Goal: Task Accomplishment & Management: Use online tool/utility

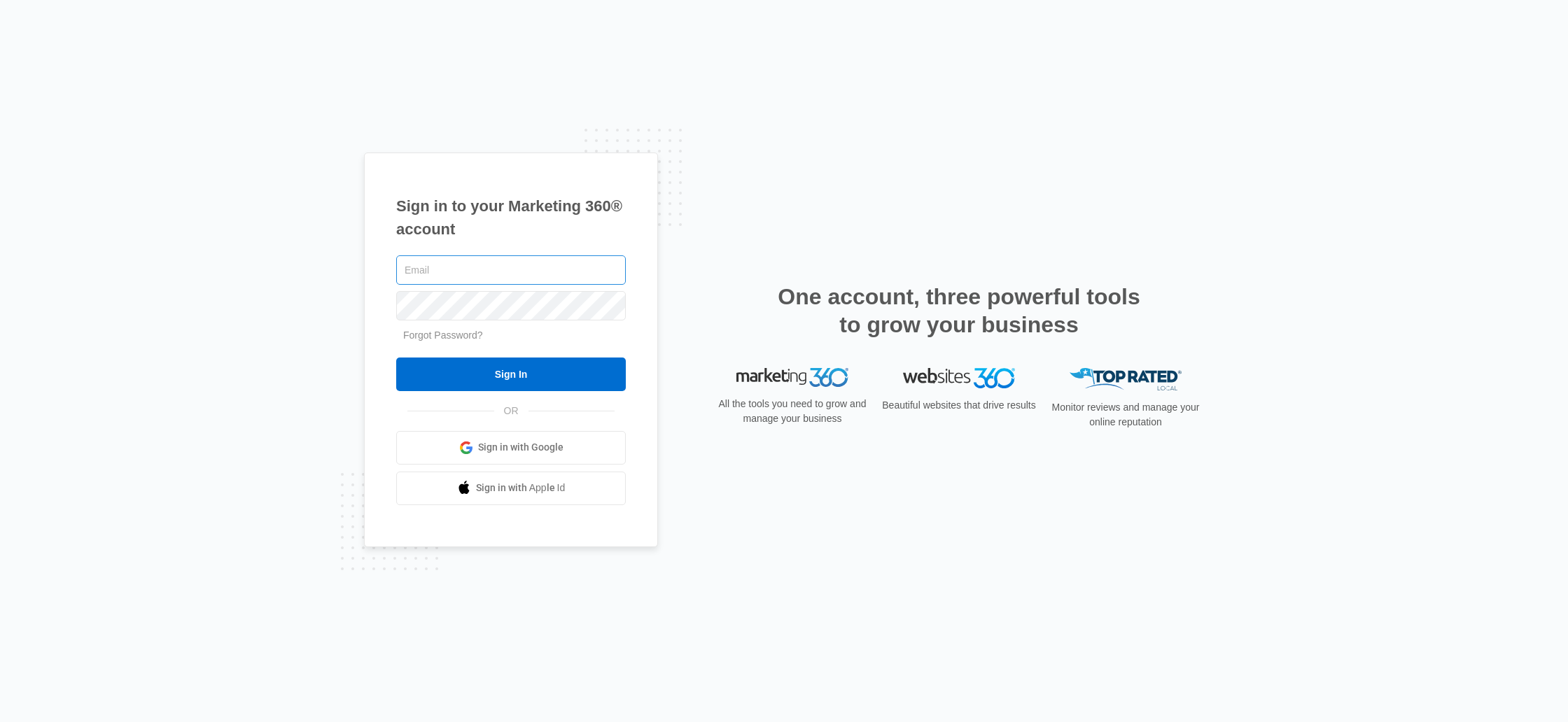
click at [510, 260] on input "text" at bounding box center [511, 270] width 230 height 29
type input "mckenna.mueller@madwire.com"
click at [567, 379] on input "Sign In" at bounding box center [511, 374] width 230 height 33
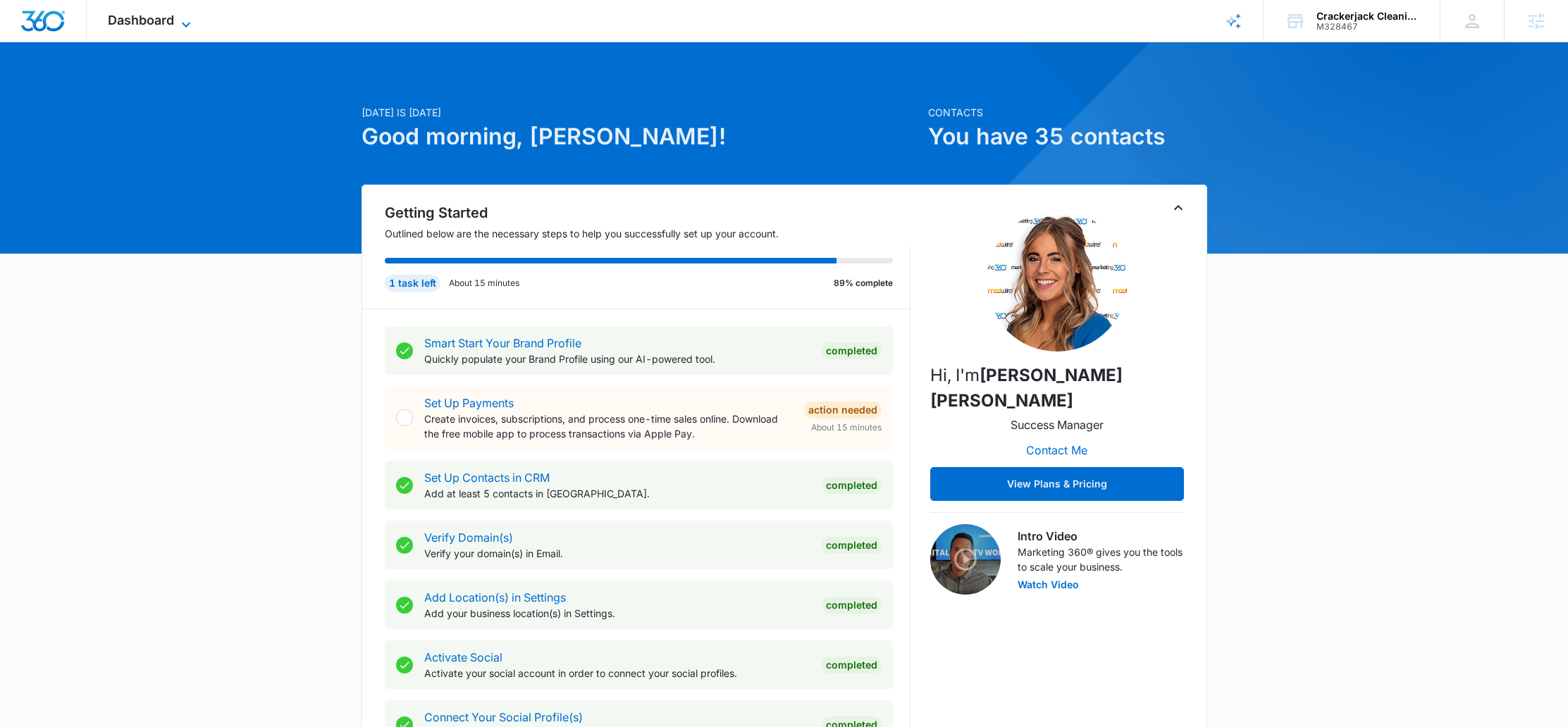
click at [191, 22] on icon at bounding box center [186, 24] width 17 height 17
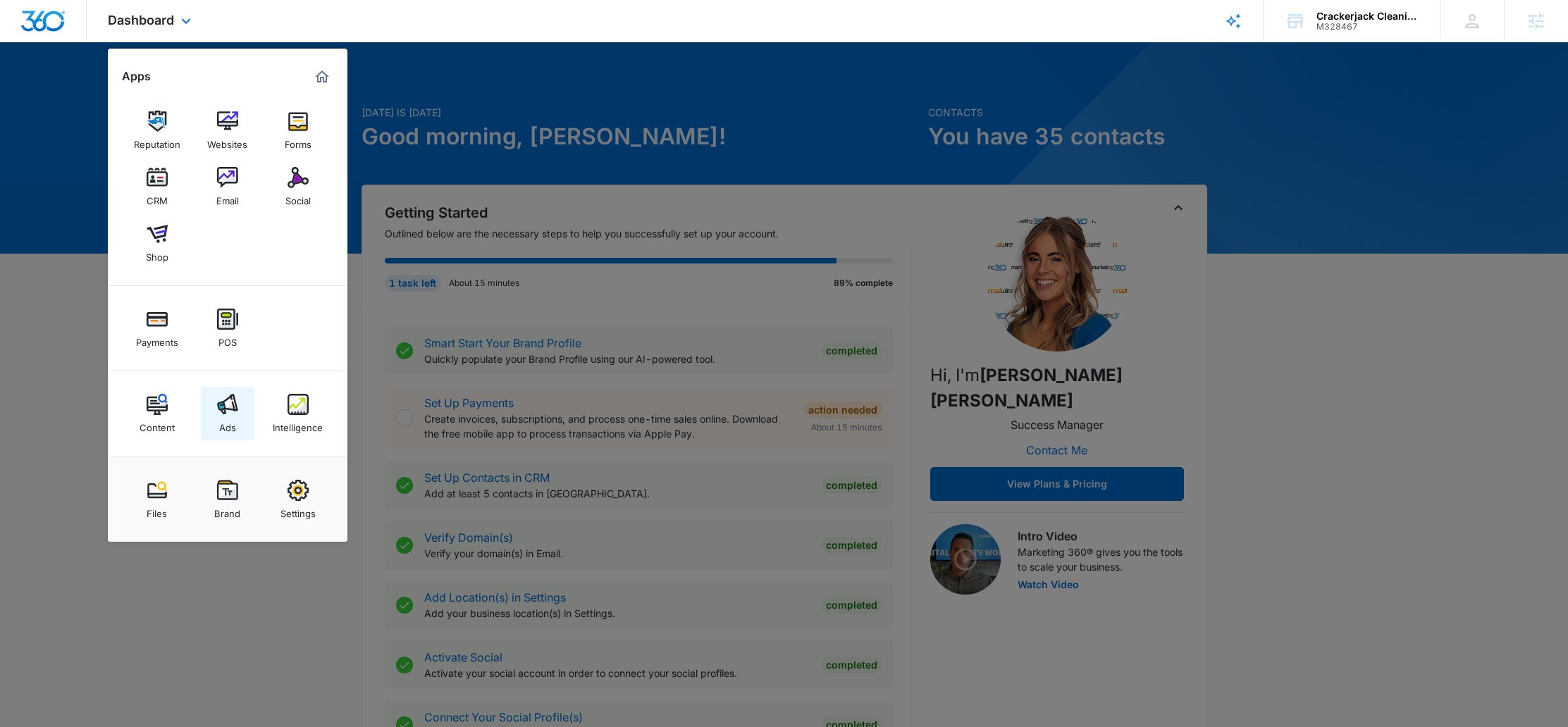
click at [232, 406] on img at bounding box center [227, 404] width 22 height 22
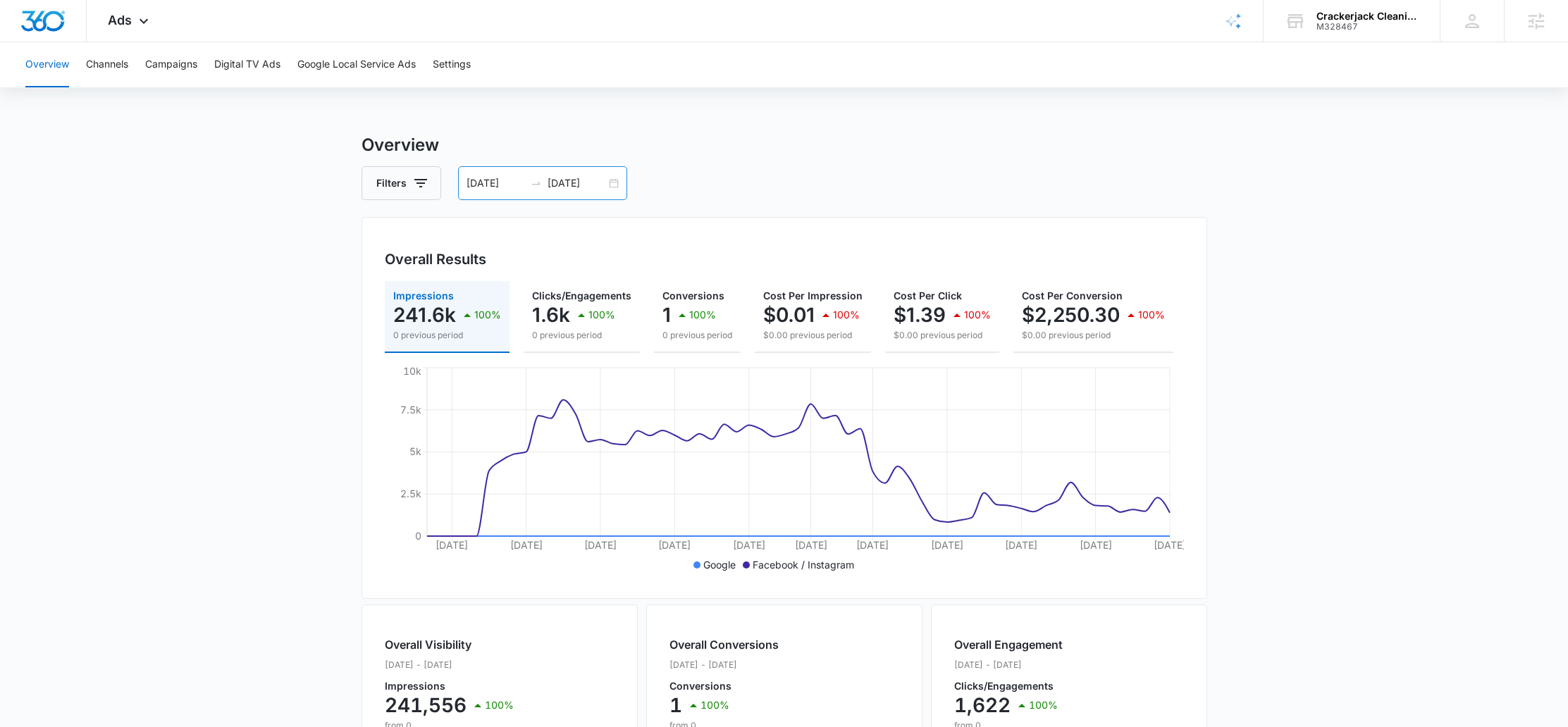
click at [614, 181] on div "06/05/2025 08/04/2025" at bounding box center [543, 183] width 169 height 33
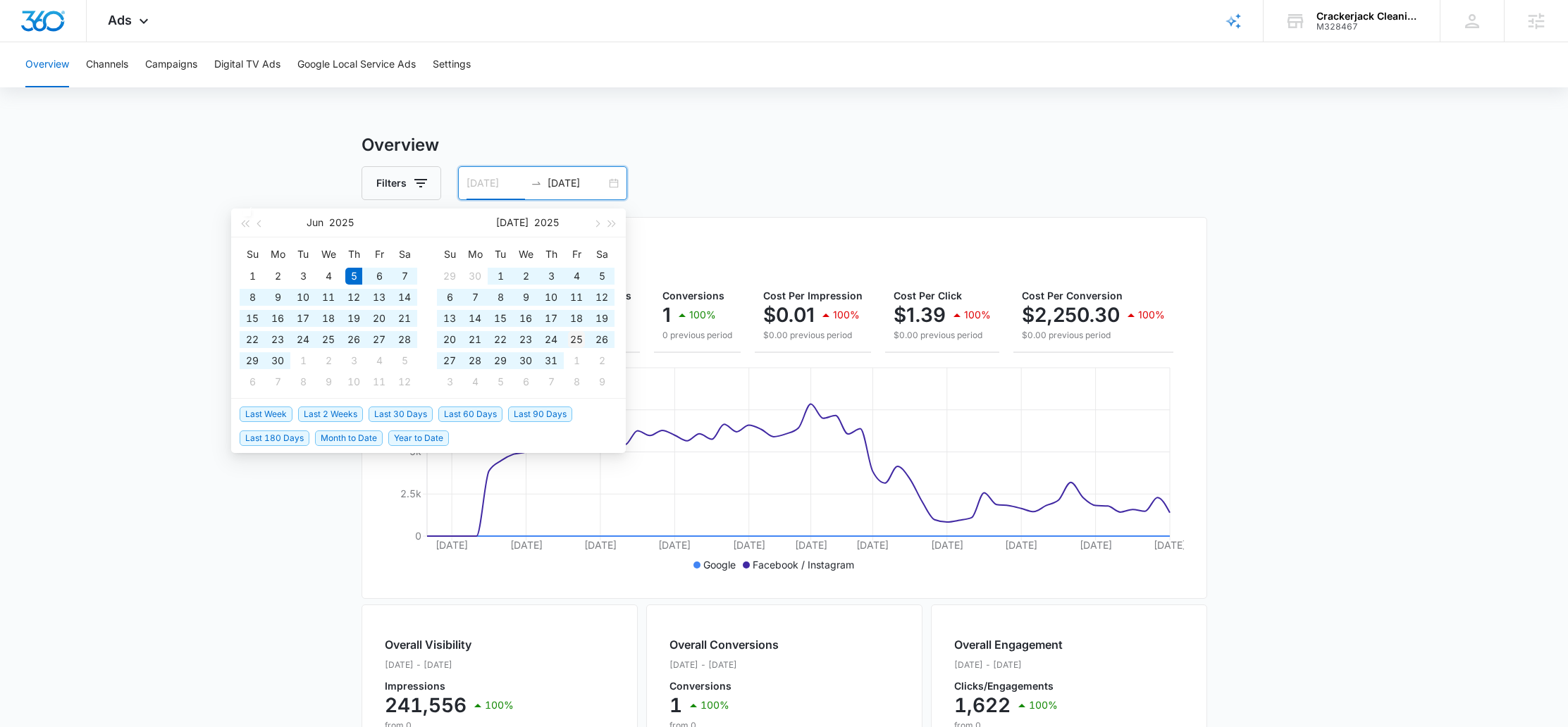
type input "07/25/2025"
click at [576, 340] on div "25" at bounding box center [576, 339] width 17 height 17
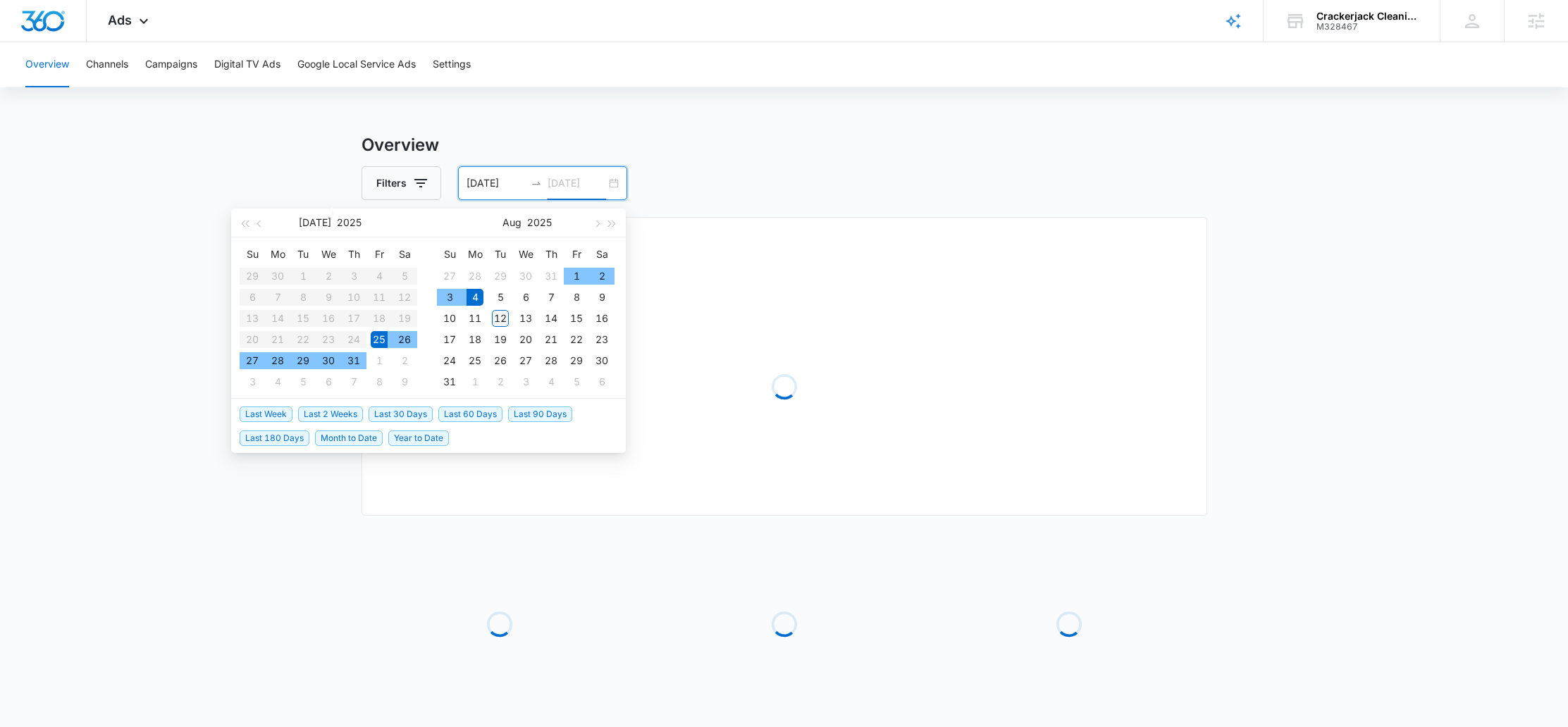
type input "08/12/2025"
click at [497, 312] on div "12" at bounding box center [500, 318] width 17 height 17
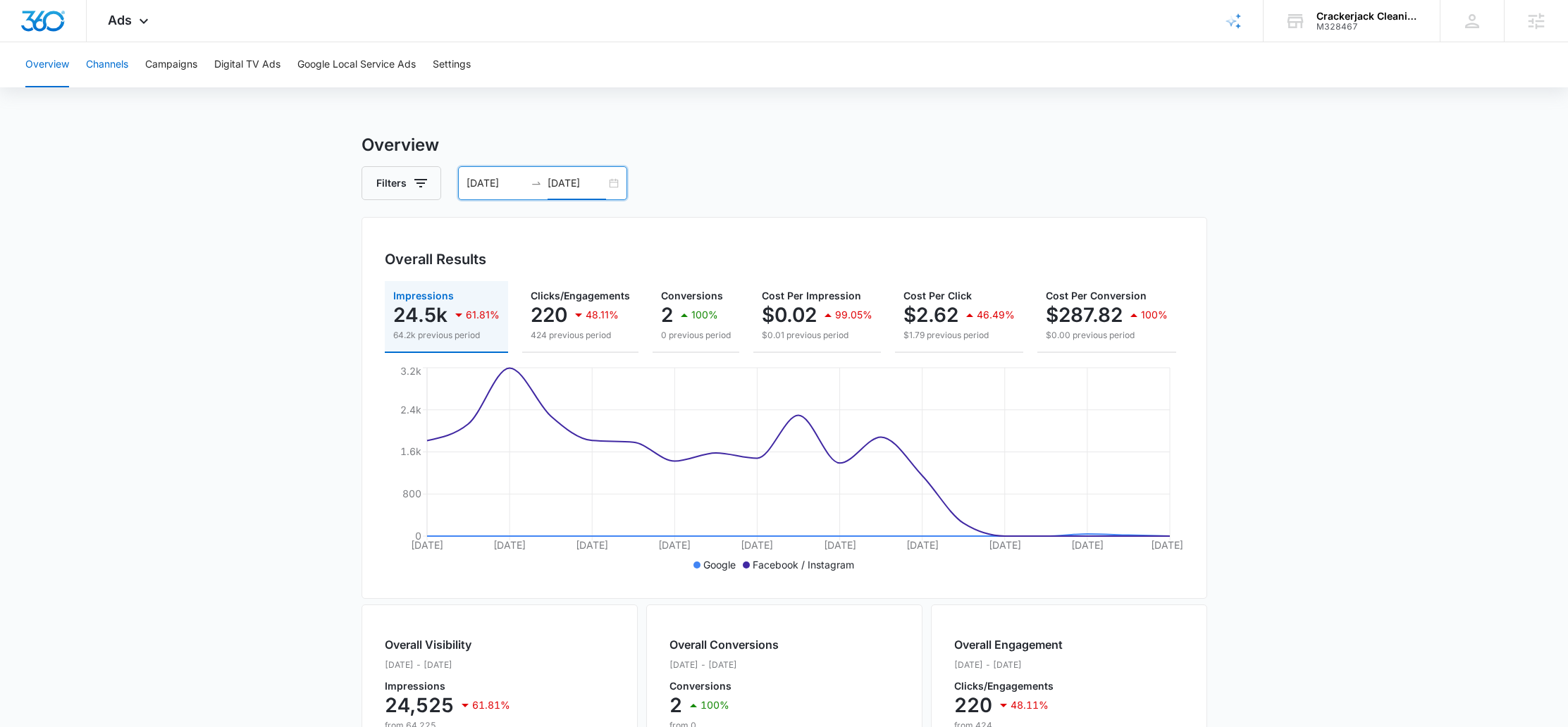
click at [112, 52] on button "Channels" at bounding box center [107, 65] width 42 height 45
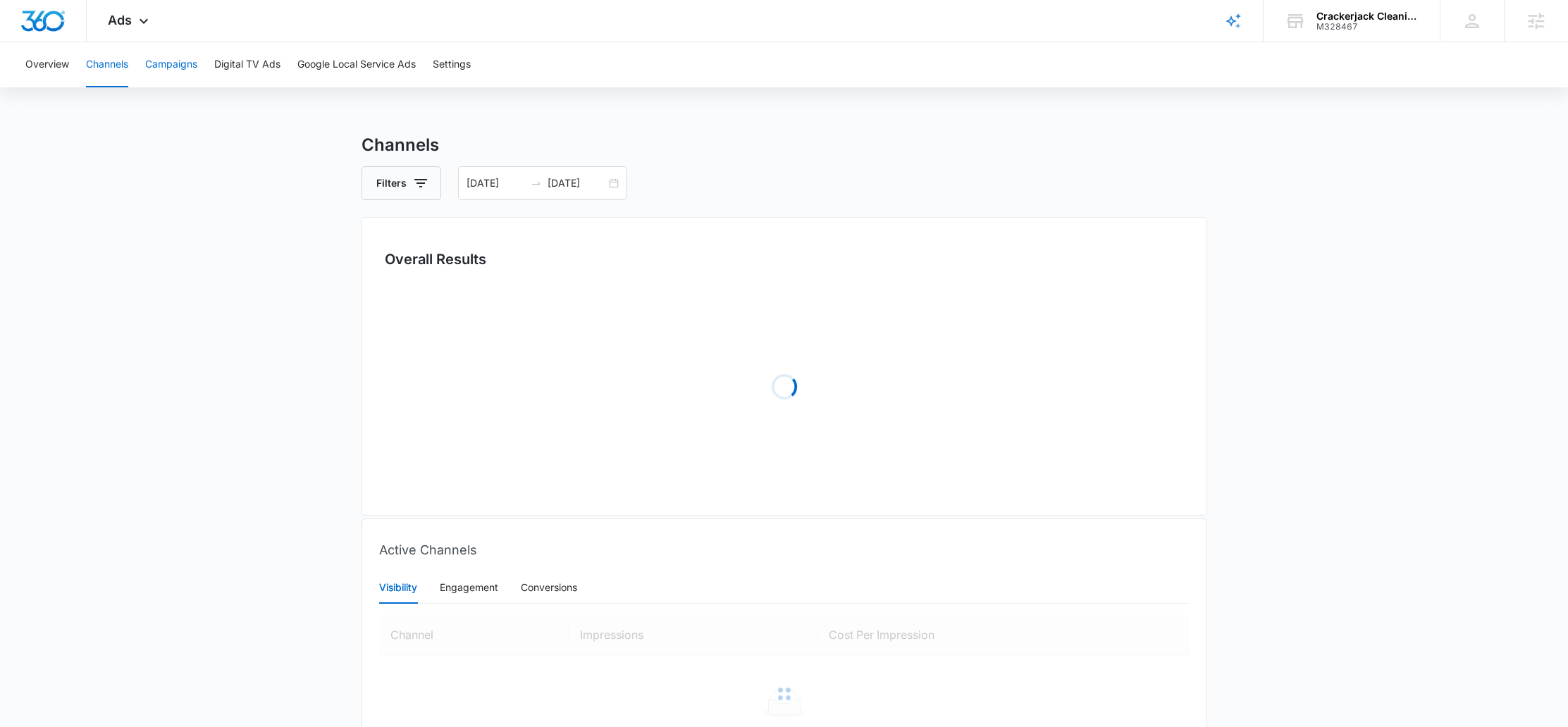
click at [178, 61] on button "Campaigns" at bounding box center [171, 65] width 52 height 45
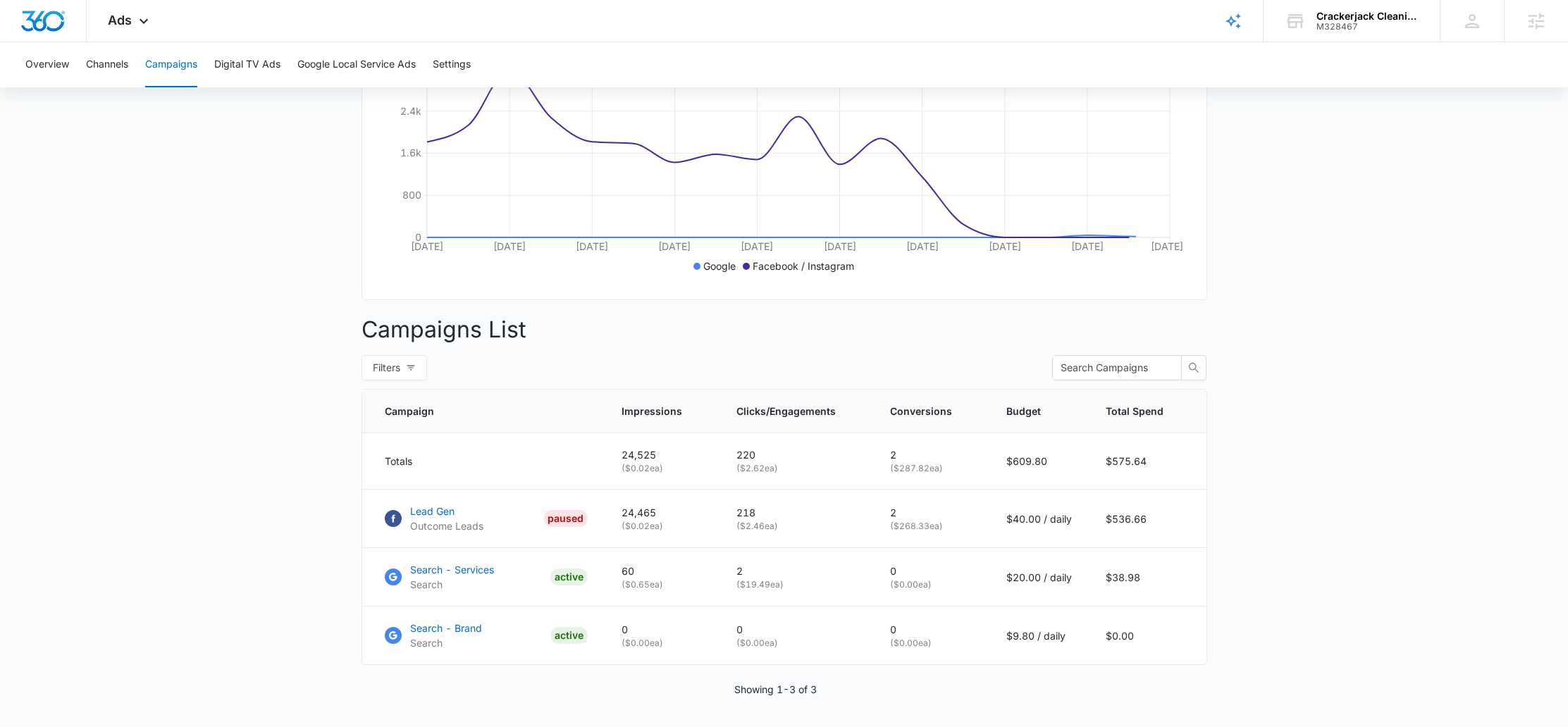
scroll to position [301, 0]
click at [474, 575] on p "Search - Services" at bounding box center [451, 568] width 84 height 15
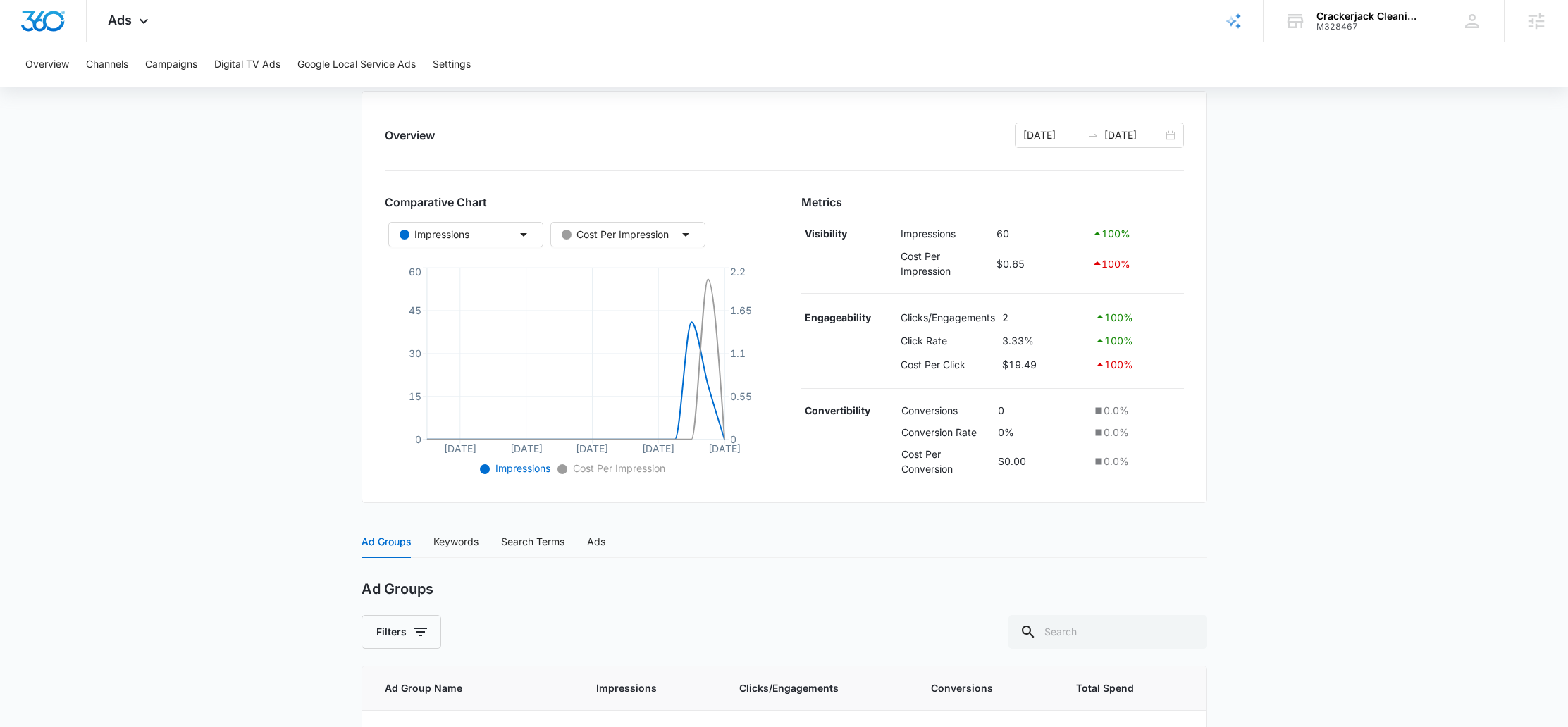
scroll to position [144, 0]
click at [462, 539] on div "Keywords" at bounding box center [456, 540] width 45 height 15
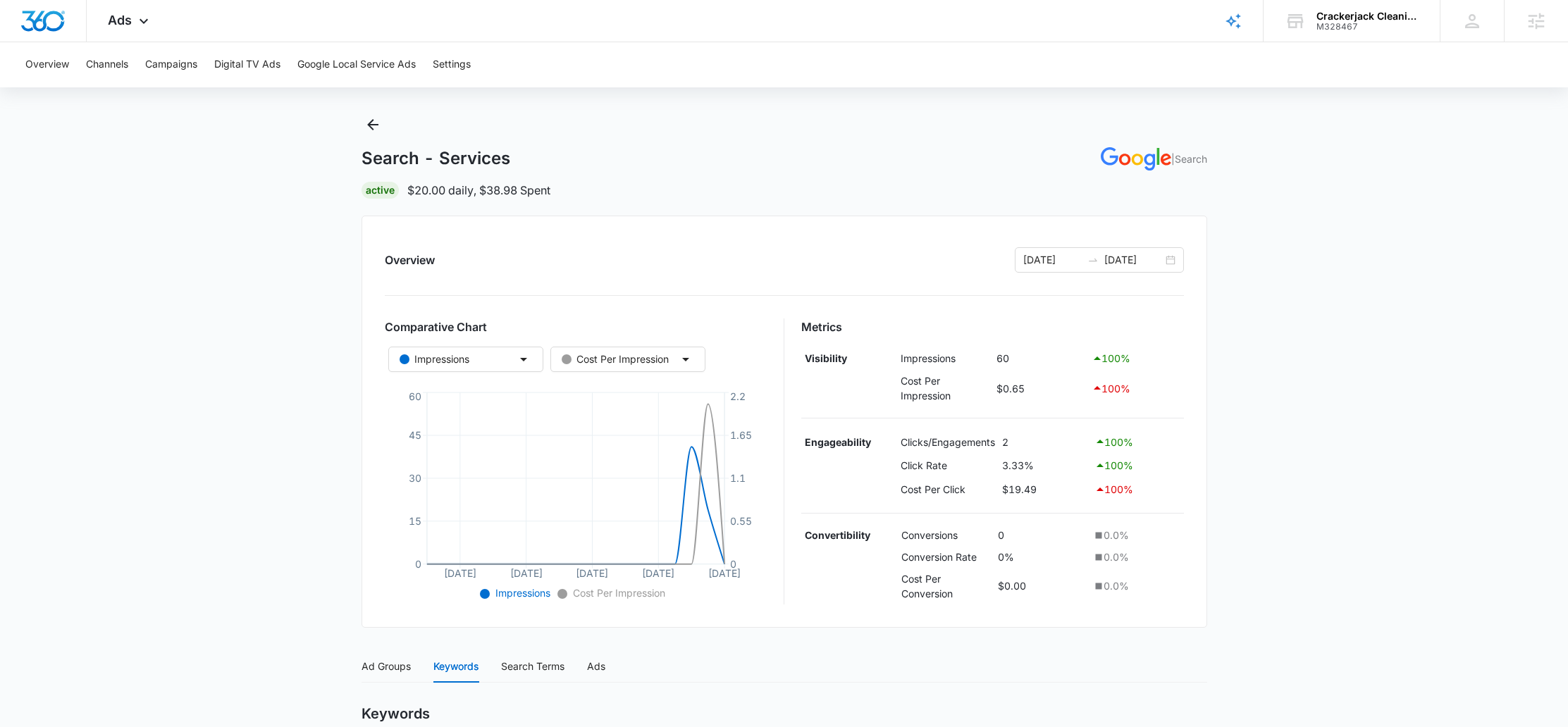
scroll to position [0, 0]
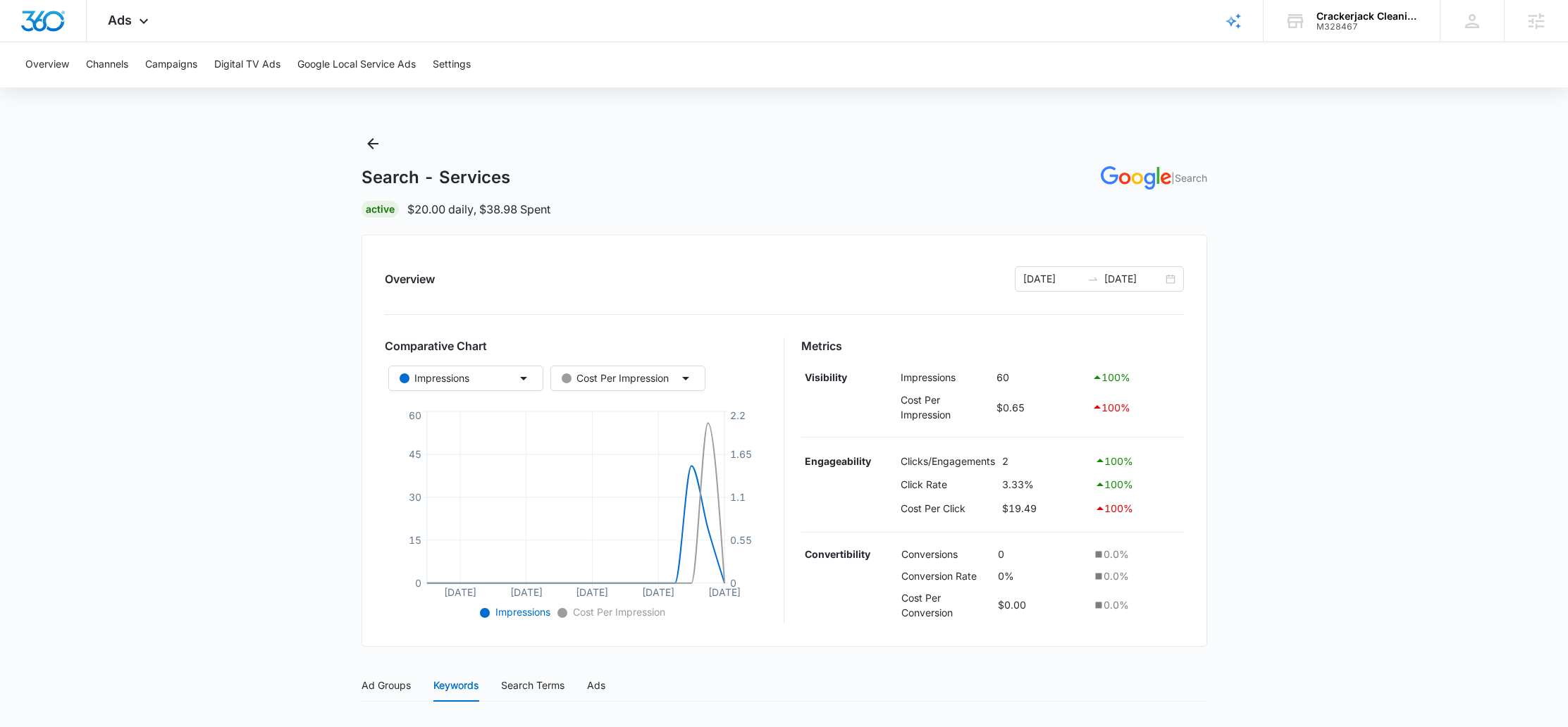
click at [384, 147] on div "Search - Services | Search Active $20.00 daily , $38.98 Spent" at bounding box center [784, 175] width 846 height 85
click at [379, 149] on icon "Back" at bounding box center [372, 143] width 17 height 17
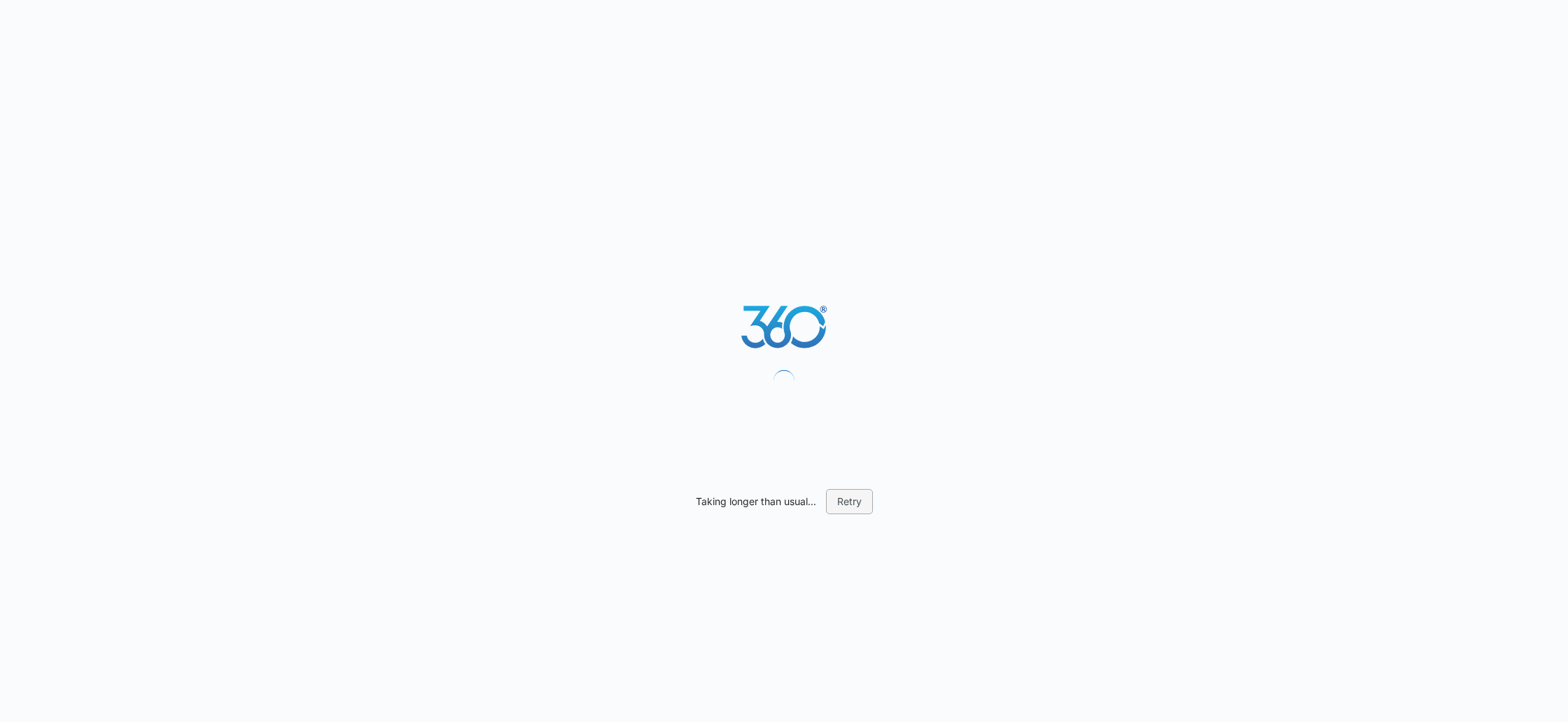
click at [847, 501] on button "Retry" at bounding box center [849, 502] width 47 height 25
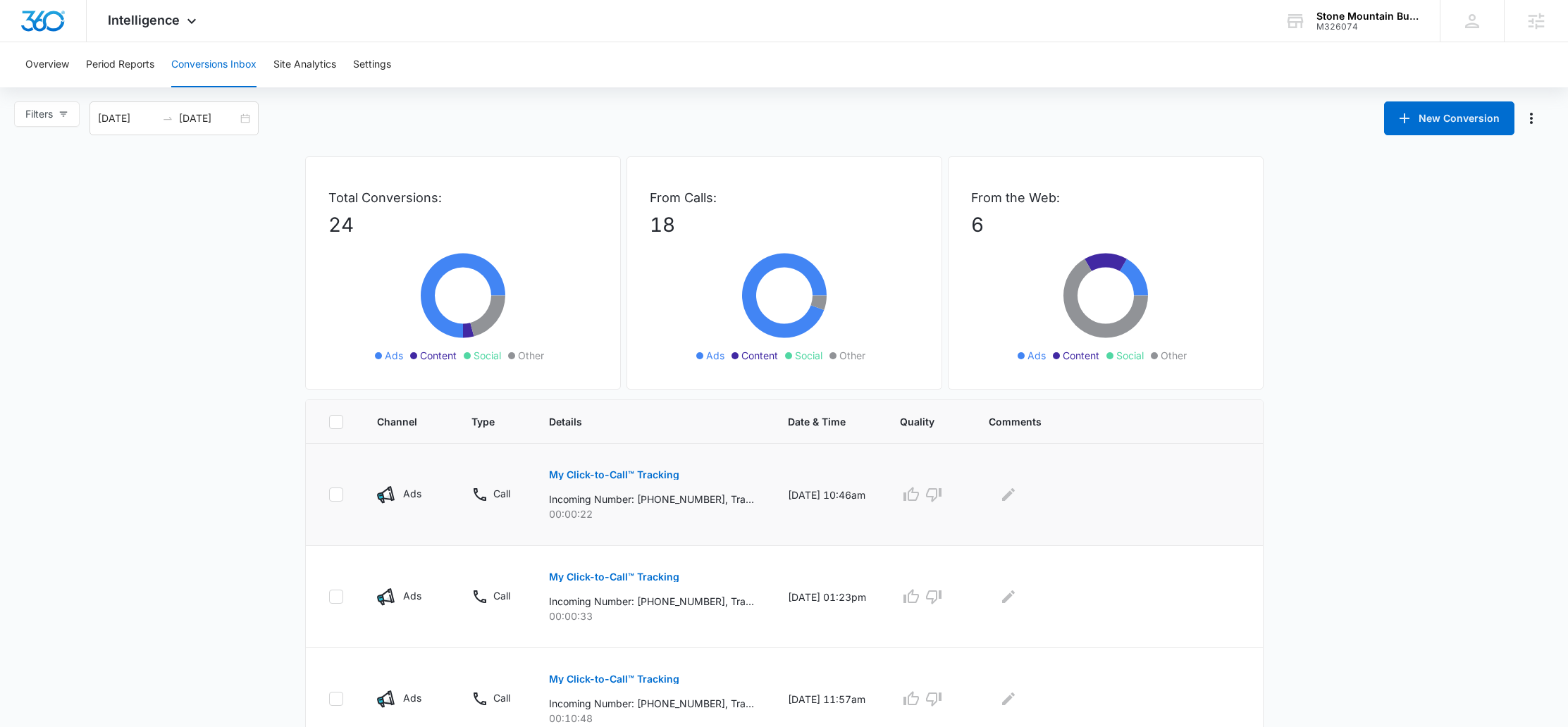
click at [631, 469] on button "My Click-to-Call™ Tracking" at bounding box center [615, 475] width 131 height 33
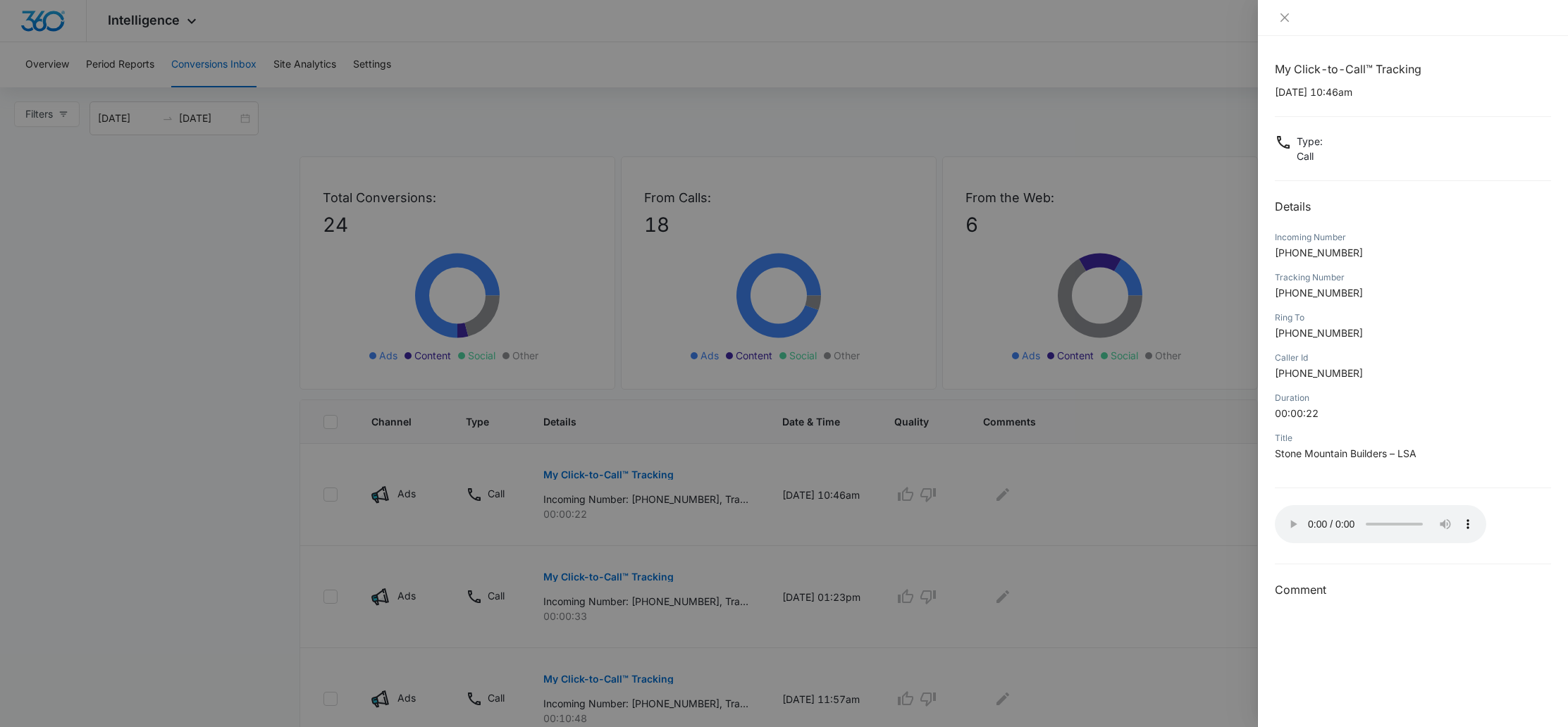
click at [180, 601] on div at bounding box center [784, 364] width 1568 height 727
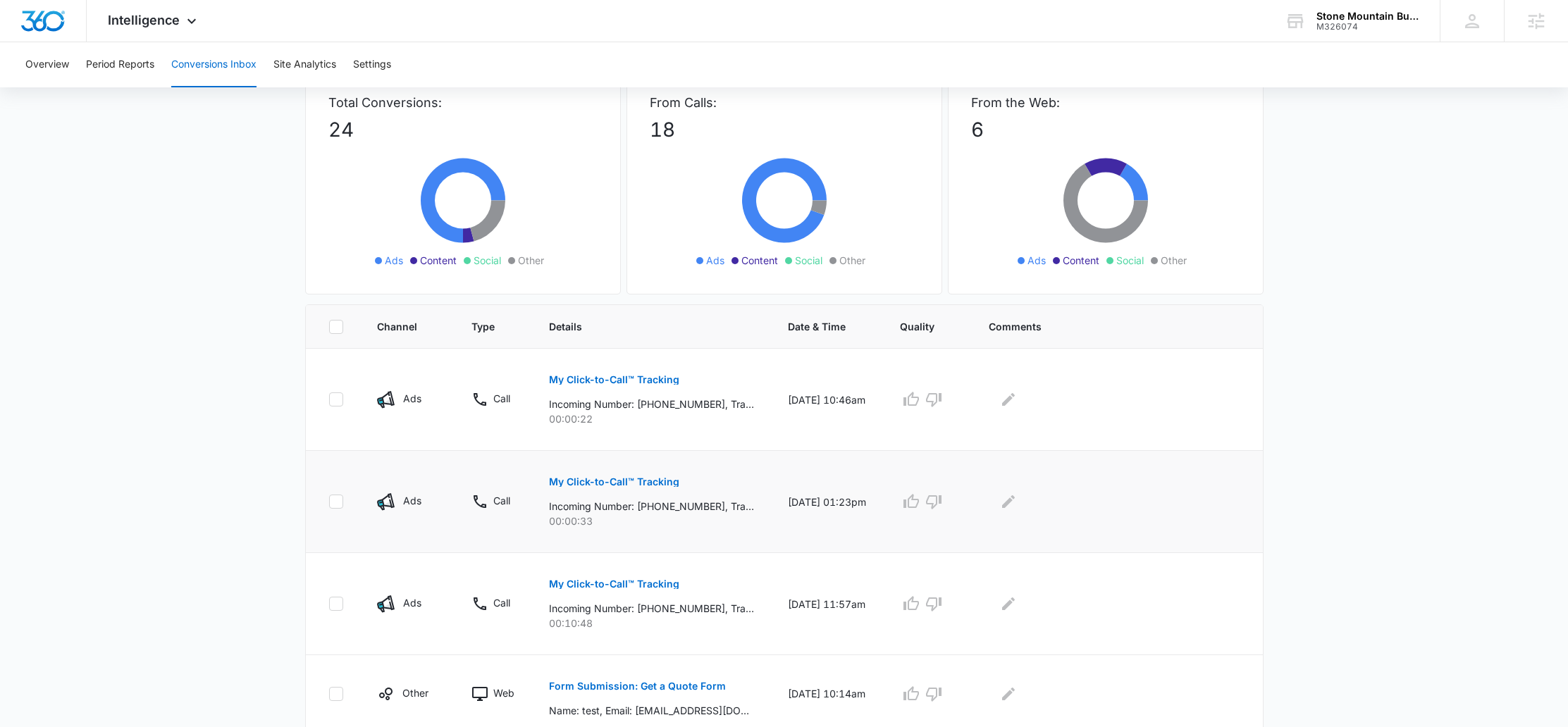
scroll to position [113, 0]
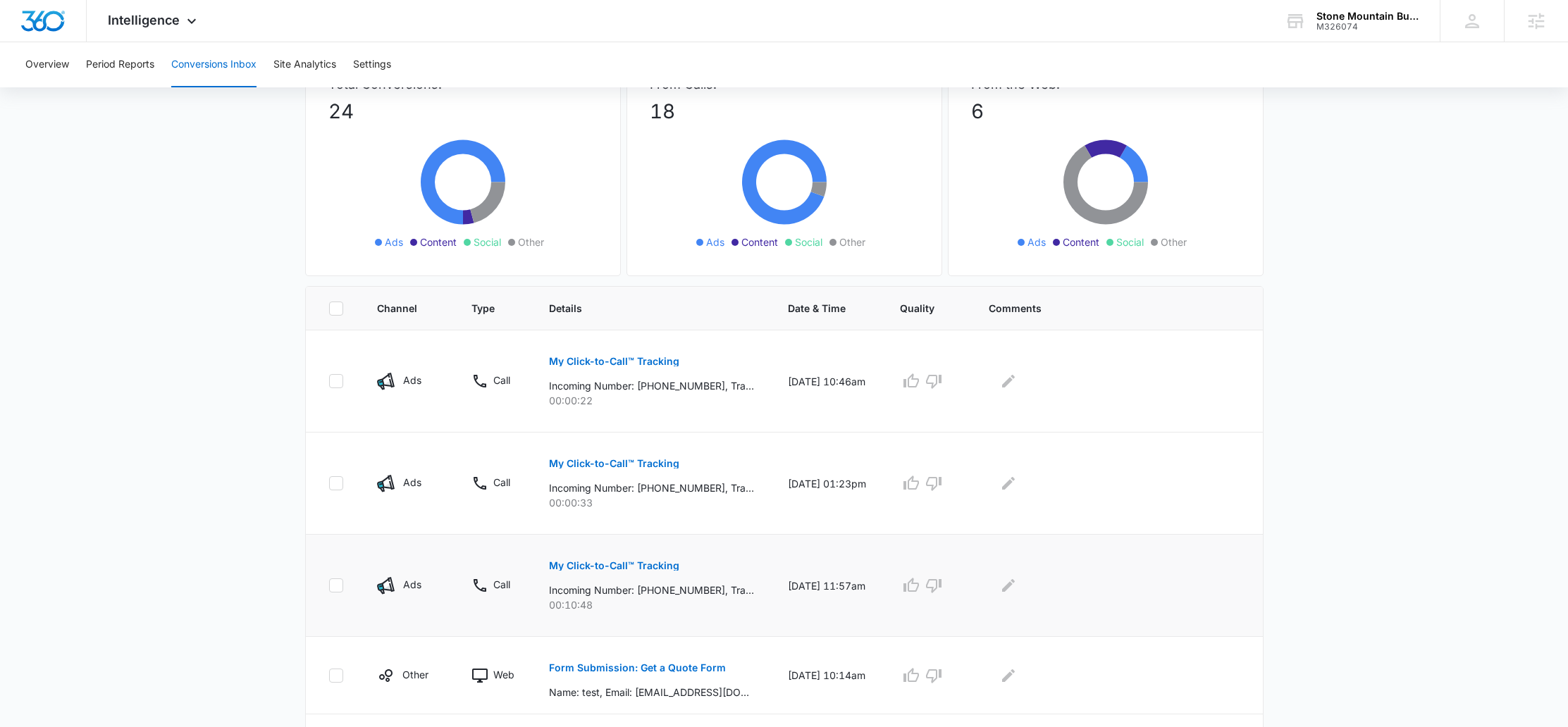
click at [624, 565] on p "My Click-to-Call™ Tracking" at bounding box center [615, 566] width 131 height 10
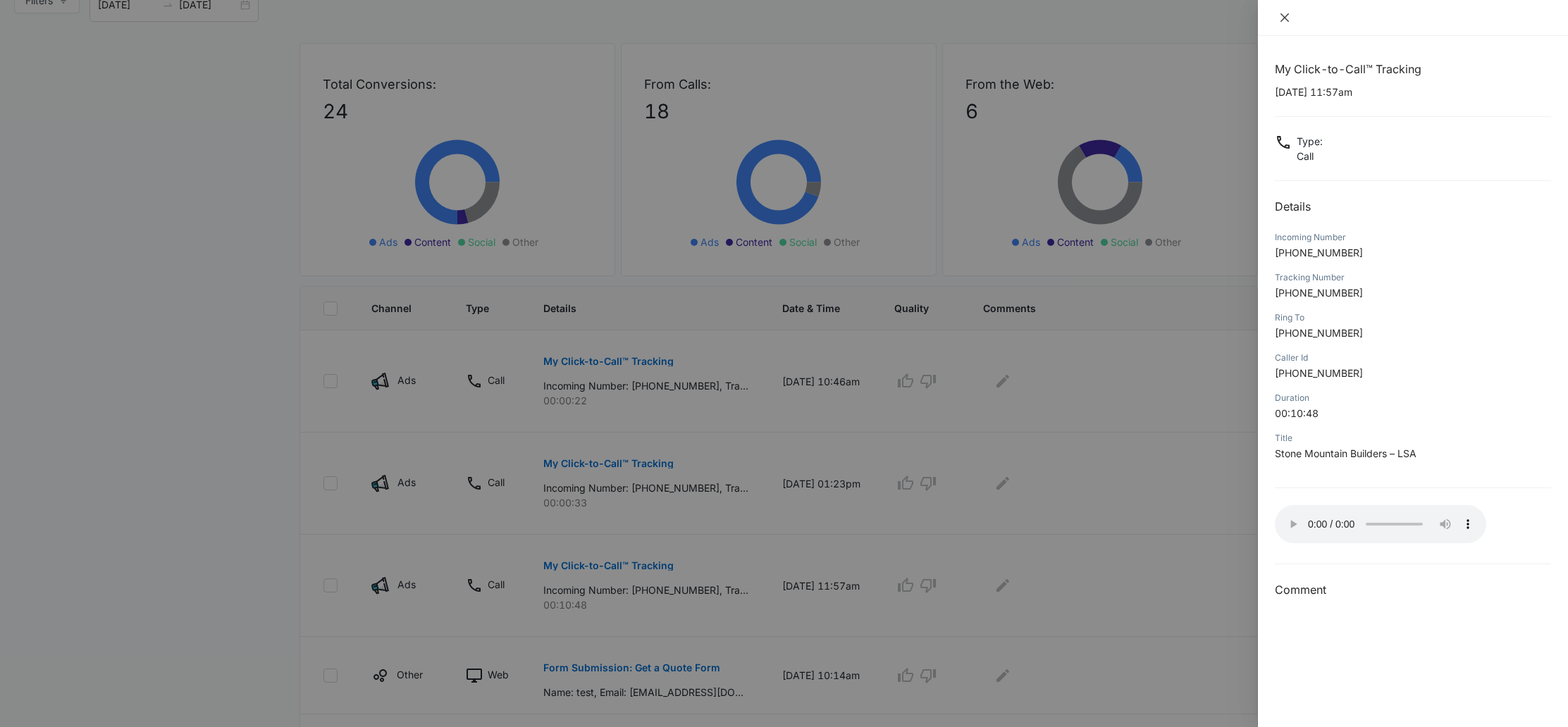
click at [1275, 17] on button "Close" at bounding box center [1284, 18] width 20 height 13
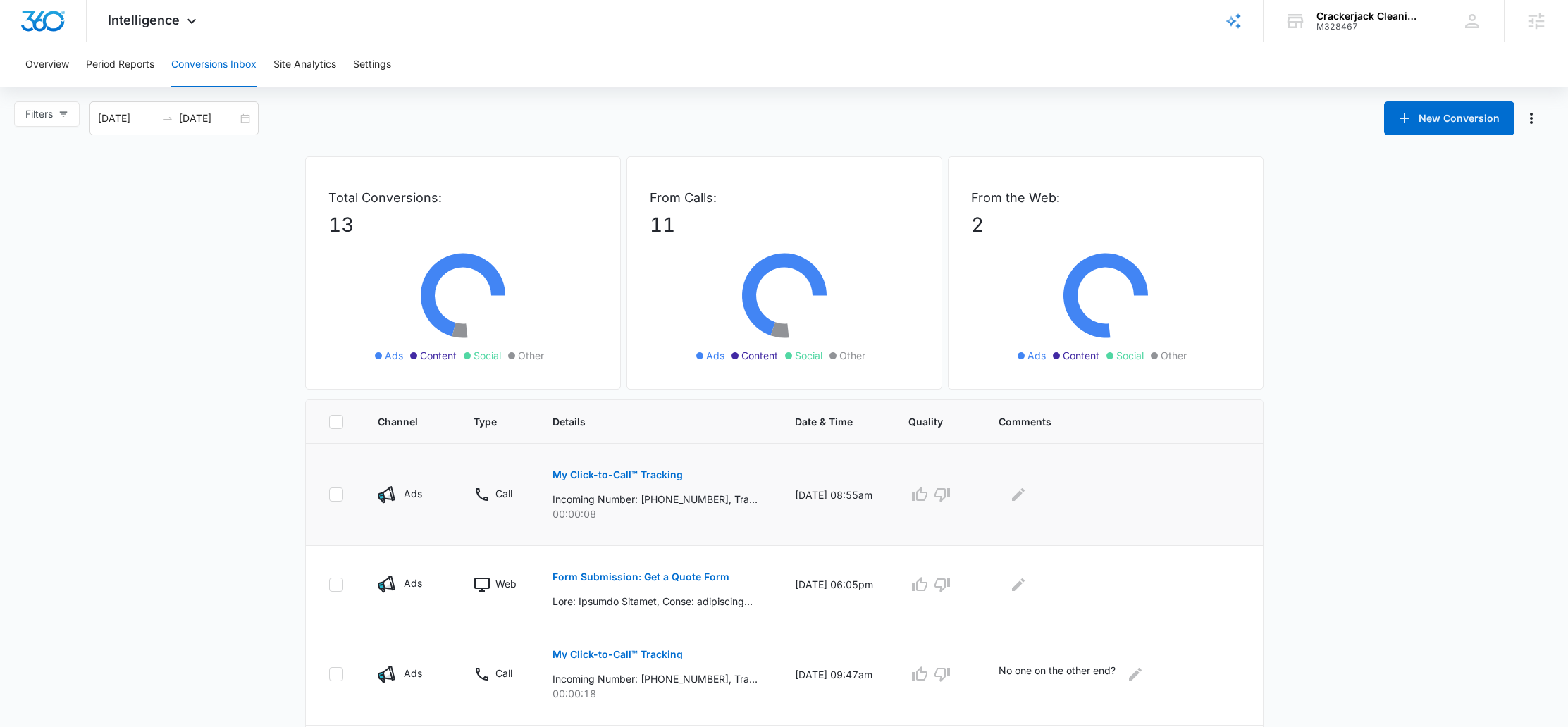
click at [599, 475] on p "My Click-to-Call™ Tracking" at bounding box center [618, 475] width 131 height 10
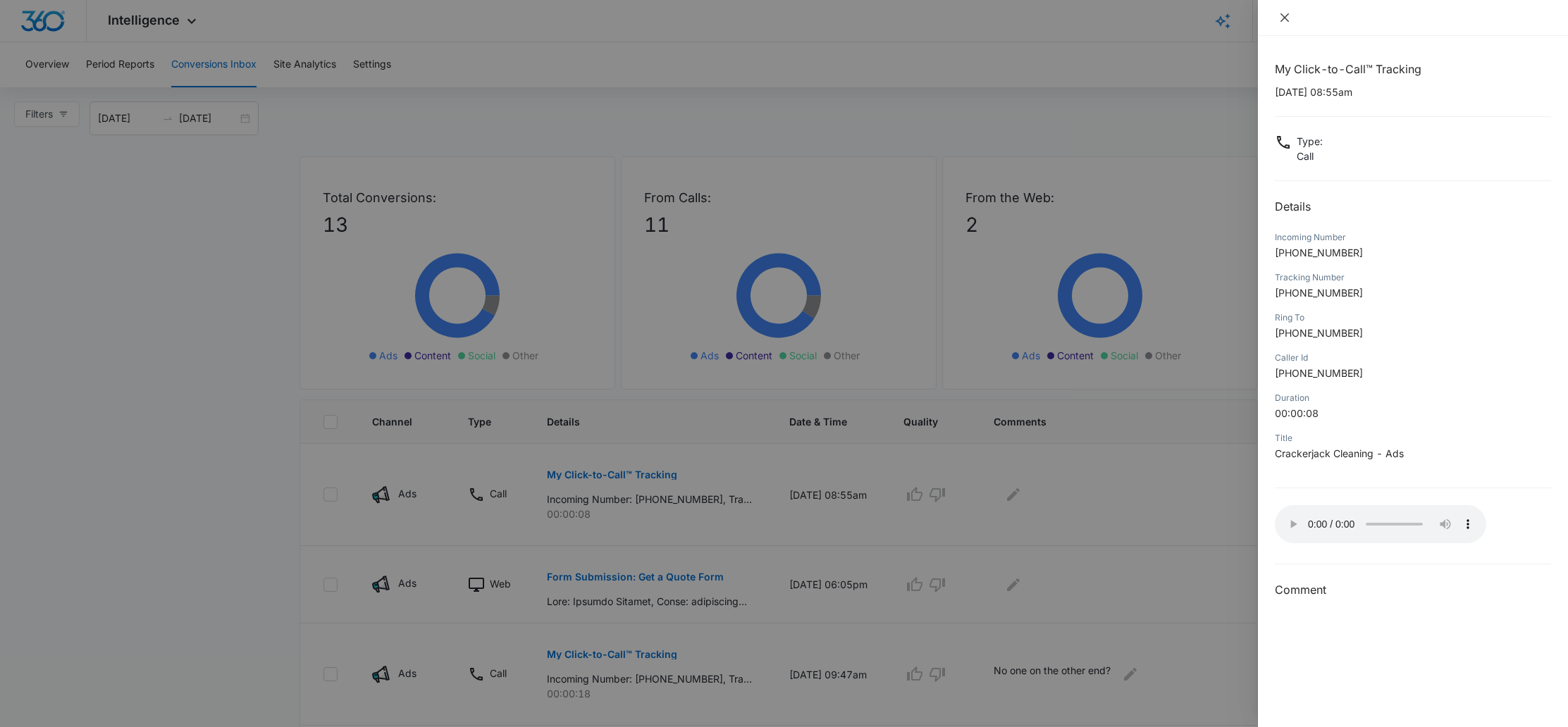
click at [1283, 19] on icon "close" at bounding box center [1284, 18] width 9 height 9
